Goal: Register for event/course

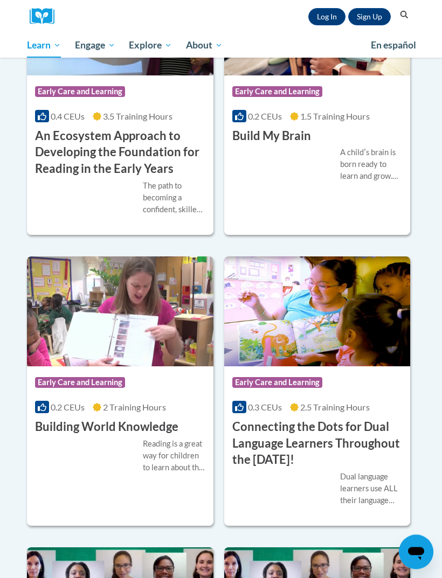
scroll to position [448, 0]
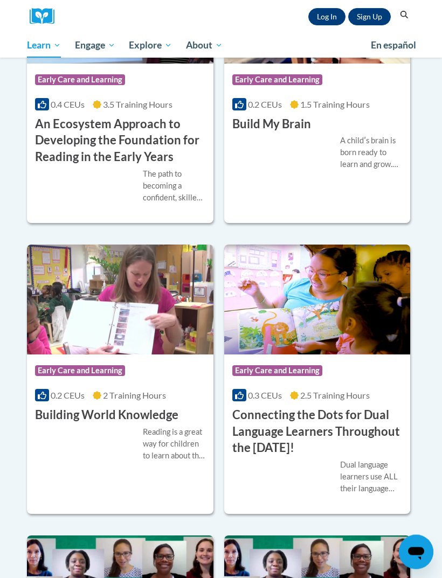
click at [69, 436] on div "Reading is a great way for children to learn about the world around them. Learn…" at bounding box center [120, 445] width 170 height 36
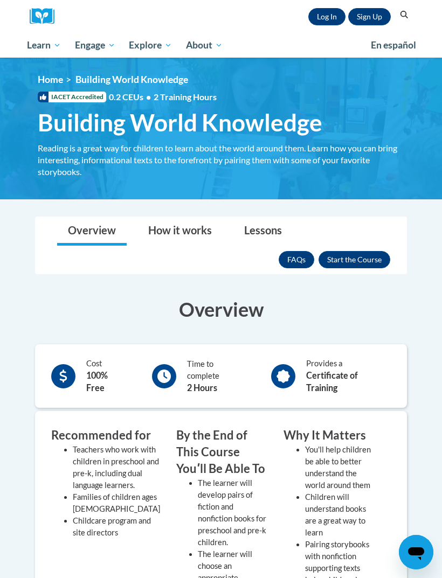
click at [370, 258] on button "Enroll" at bounding box center [354, 259] width 72 height 17
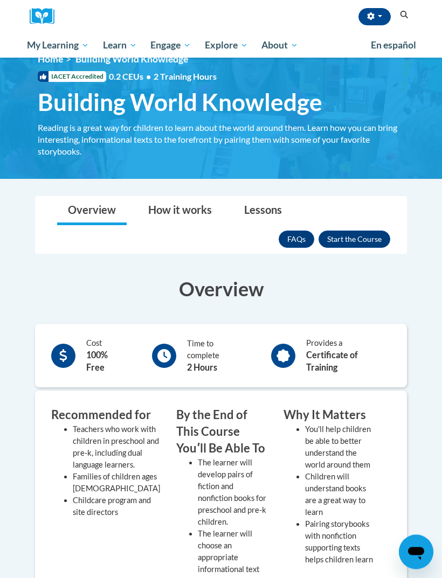
scroll to position [20, 0]
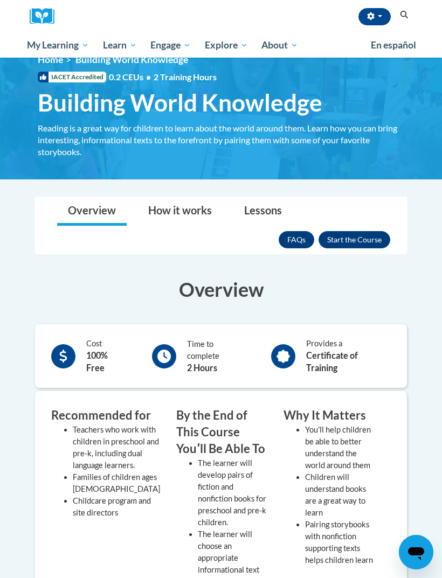
click at [360, 239] on button "Enroll" at bounding box center [354, 239] width 72 height 17
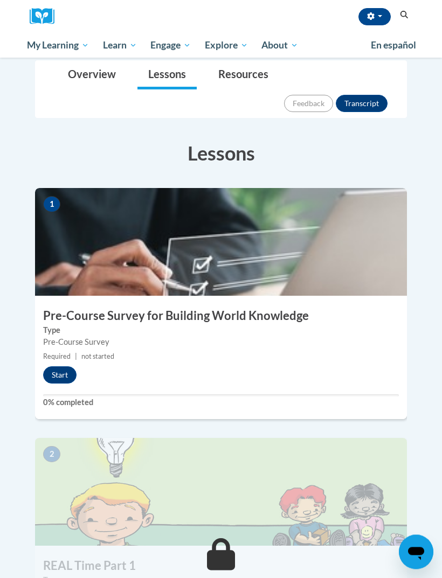
click at [67, 367] on button "Start" at bounding box center [59, 375] width 33 height 17
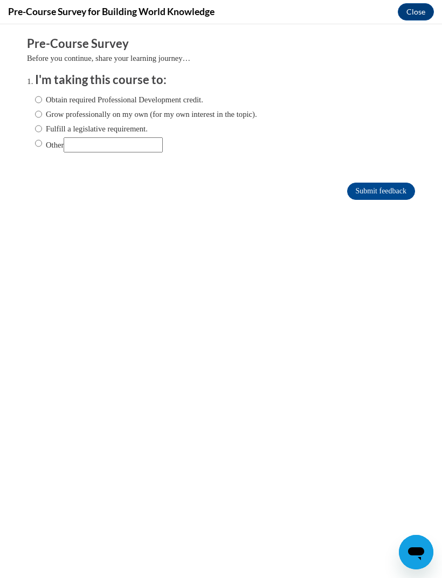
click at [45, 123] on label "Fulfill a legislative requirement." at bounding box center [91, 129] width 113 height 12
click at [42, 123] on input "Fulfill a legislative requirement." at bounding box center [38, 129] width 7 height 12
radio input "true"
click at [50, 94] on label "Obtain required Professional Development credit." at bounding box center [119, 100] width 168 height 12
click at [42, 94] on input "Obtain required Professional Development credit." at bounding box center [38, 100] width 7 height 12
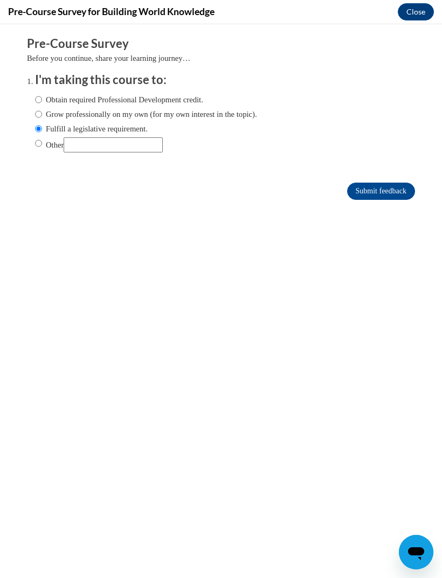
radio input "true"
click at [42, 116] on input "Grow professionally on my own (for my own interest in the topic)." at bounding box center [38, 114] width 7 height 12
radio input "true"
click at [369, 192] on input "Submit feedback" at bounding box center [381, 191] width 68 height 17
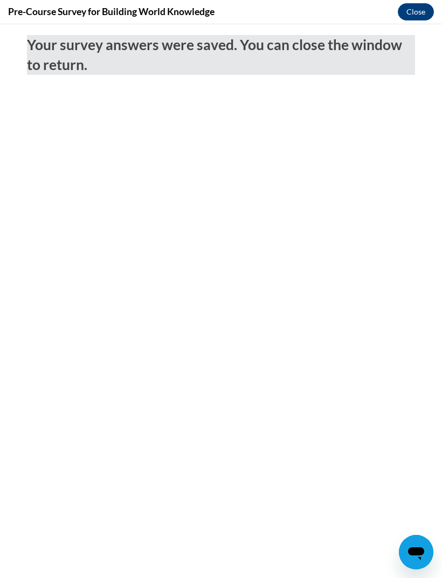
click at [409, 15] on button "Close" at bounding box center [415, 11] width 36 height 17
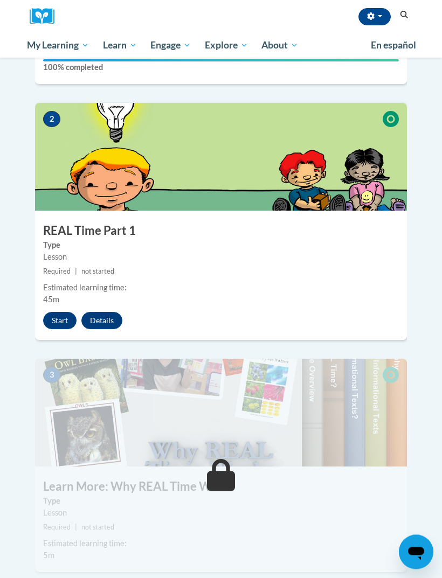
click at [53, 312] on button "Start" at bounding box center [59, 320] width 33 height 17
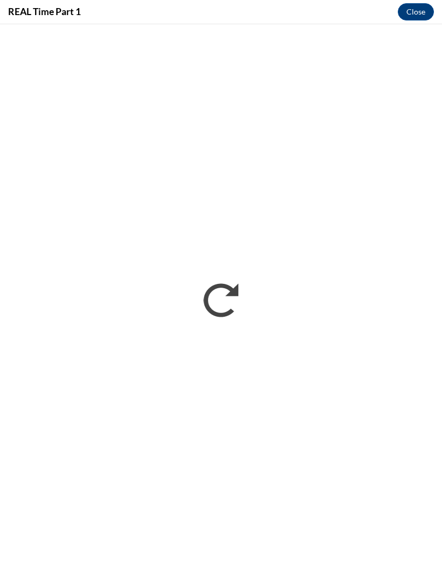
click at [407, 14] on button "Close" at bounding box center [415, 11] width 36 height 17
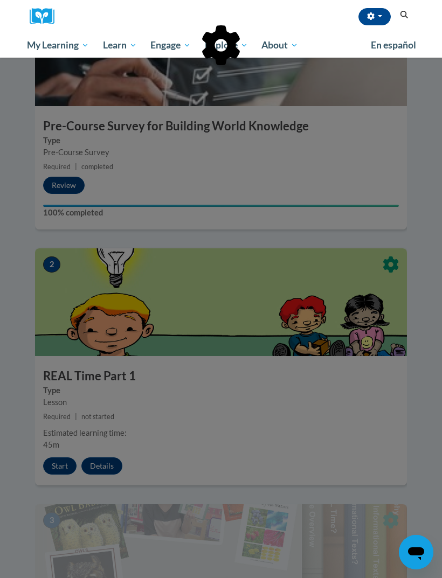
scroll to position [332, 0]
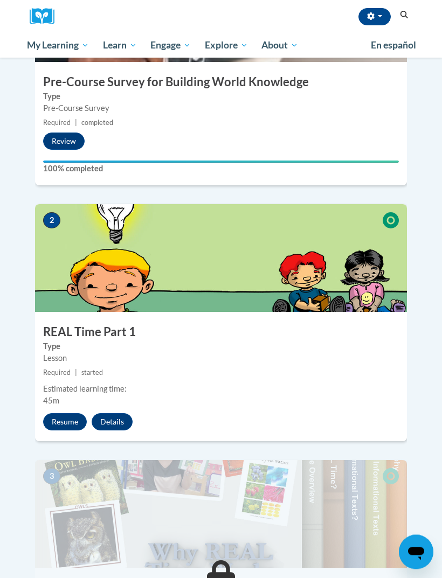
click at [68, 414] on button "Resume" at bounding box center [65, 422] width 44 height 17
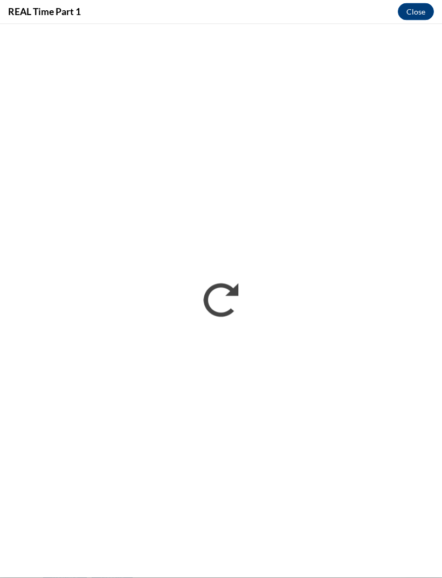
scroll to position [202, 0]
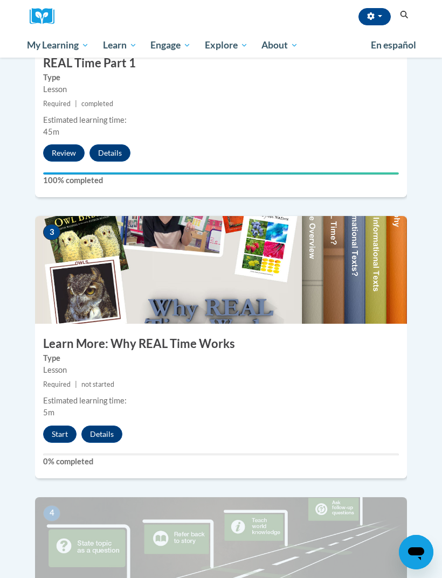
scroll to position [662, 0]
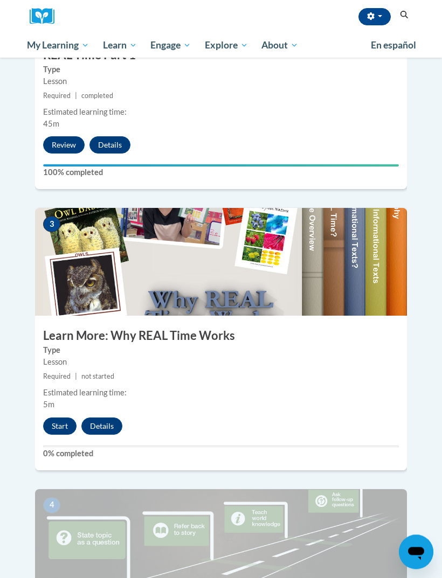
click at [68, 418] on button "Start" at bounding box center [59, 426] width 33 height 17
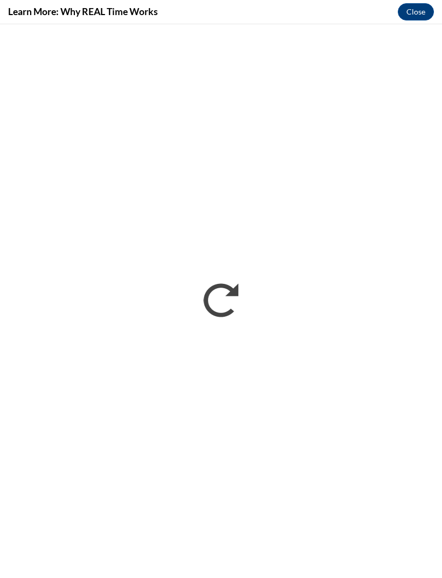
scroll to position [0, 0]
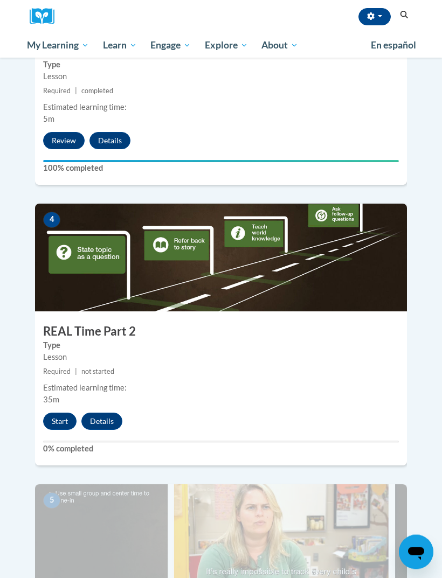
scroll to position [948, 0]
click at [53, 413] on button "Start" at bounding box center [59, 421] width 33 height 17
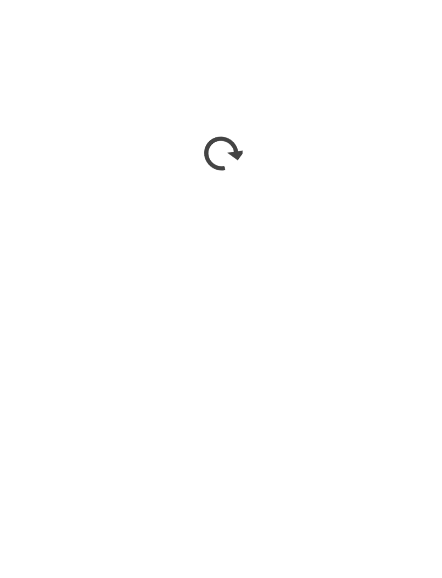
scroll to position [1934, 0]
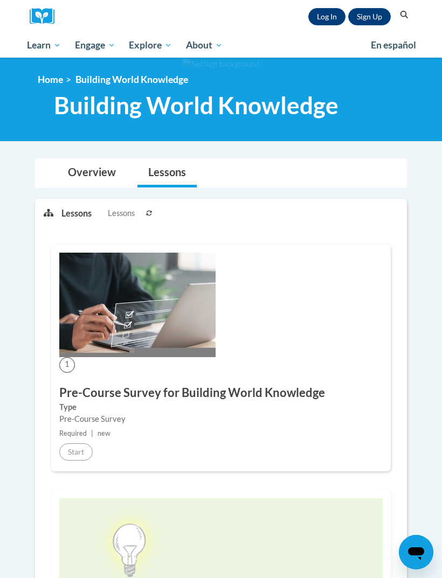
click at [82, 181] on link "Overview" at bounding box center [91, 173] width 69 height 29
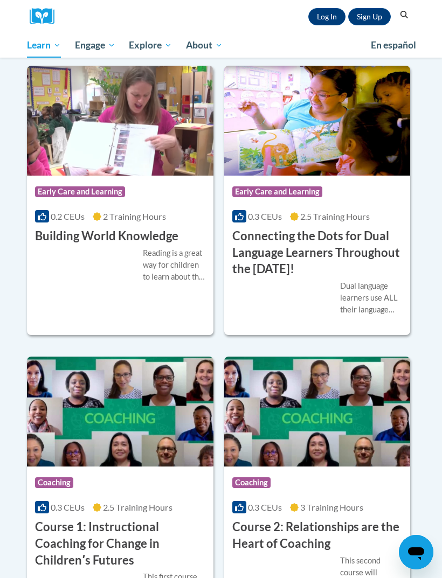
scroll to position [632, 0]
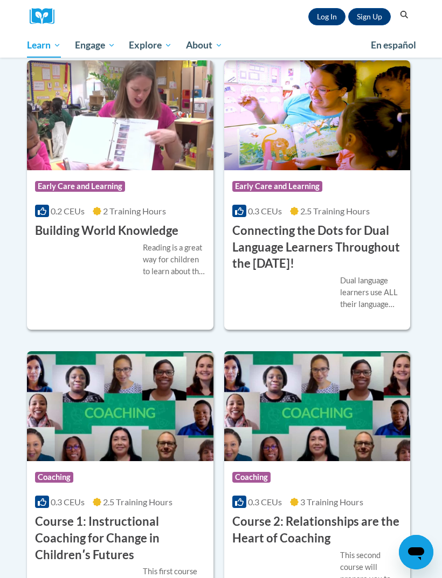
click at [166, 227] on h3 "Building World Knowledge" at bounding box center [106, 230] width 143 height 17
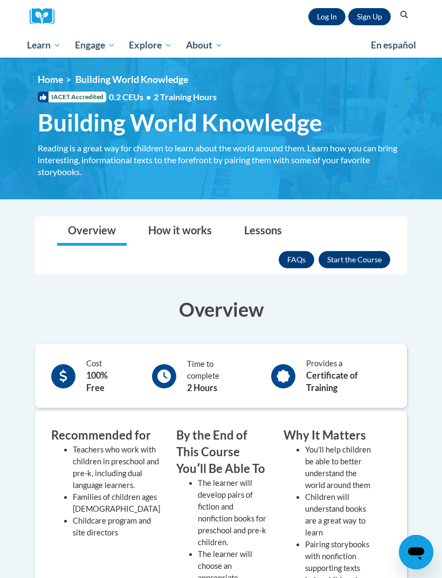
click at [342, 260] on button "Enroll" at bounding box center [354, 259] width 72 height 17
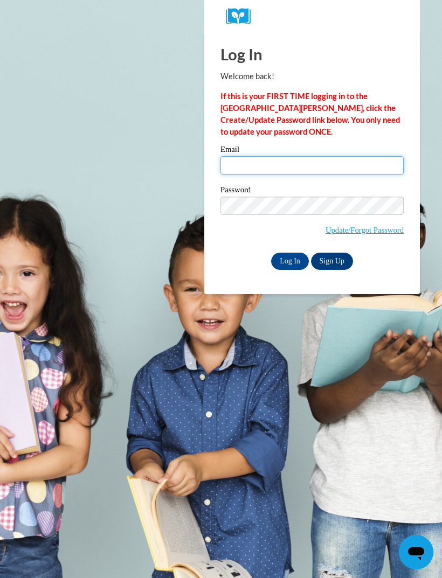
type input "ivetteespiricueta9@gmail.com"
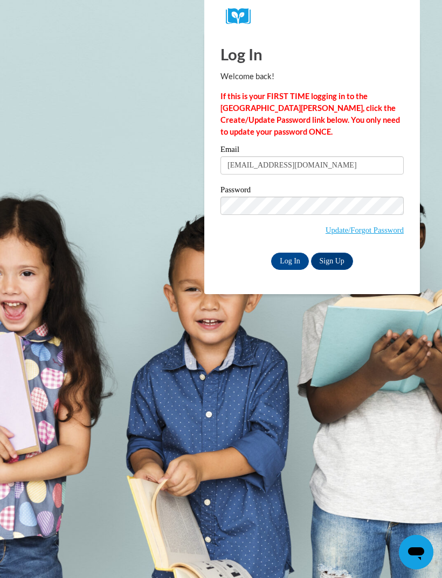
click at [290, 260] on input "Log In" at bounding box center [290, 261] width 38 height 17
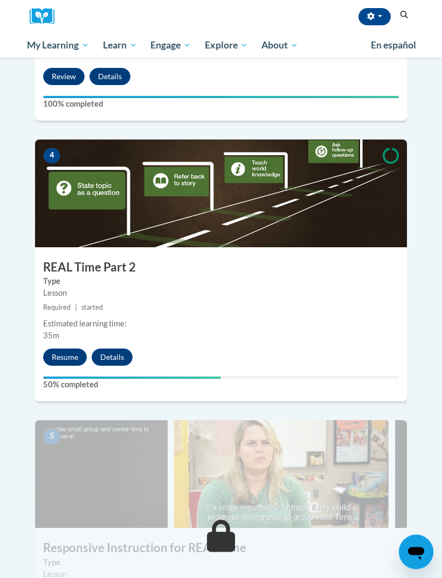
scroll to position [1014, 0]
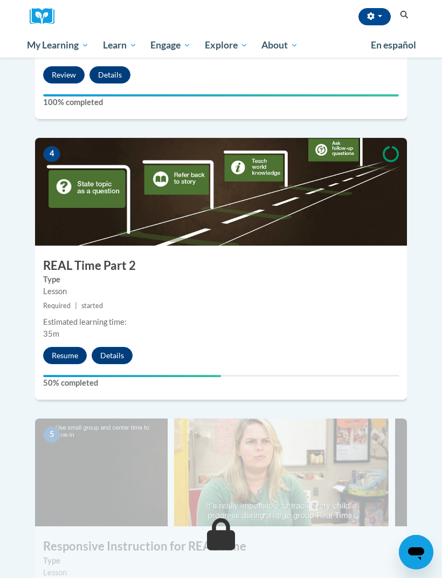
click at [60, 347] on button "Resume" at bounding box center [65, 355] width 44 height 17
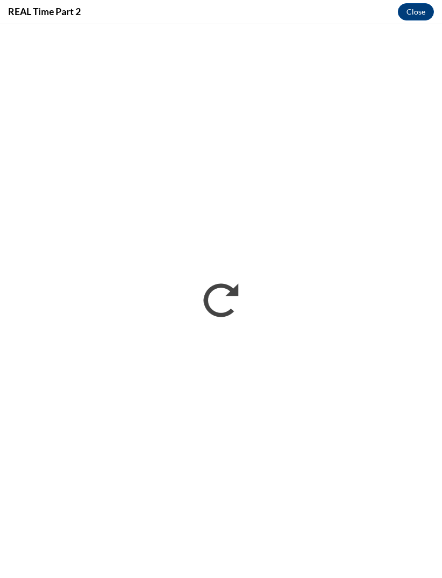
scroll to position [0, 0]
